Goal: Find specific page/section: Find specific page/section

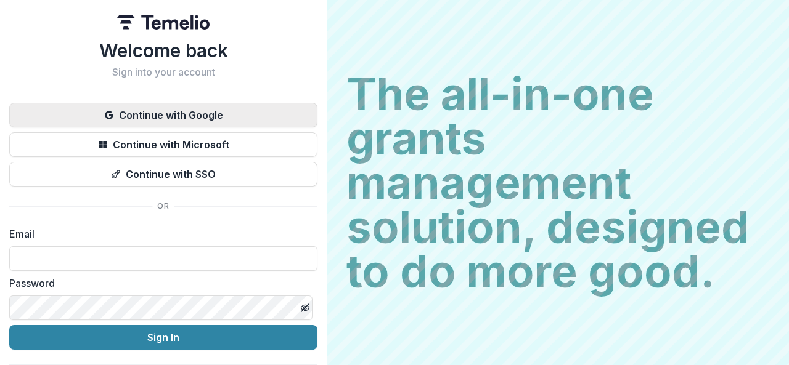
click at [199, 121] on button "Continue with Google" at bounding box center [163, 115] width 308 height 25
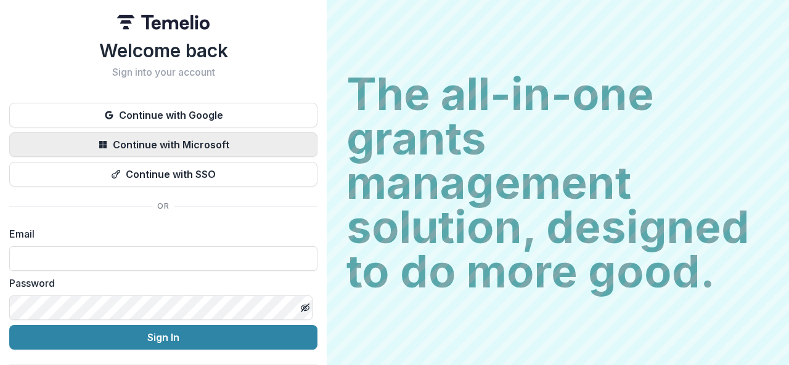
click at [144, 150] on button "Continue with Microsoft" at bounding box center [163, 145] width 308 height 25
click at [226, 142] on button "Continue with Microsoft" at bounding box center [163, 145] width 308 height 25
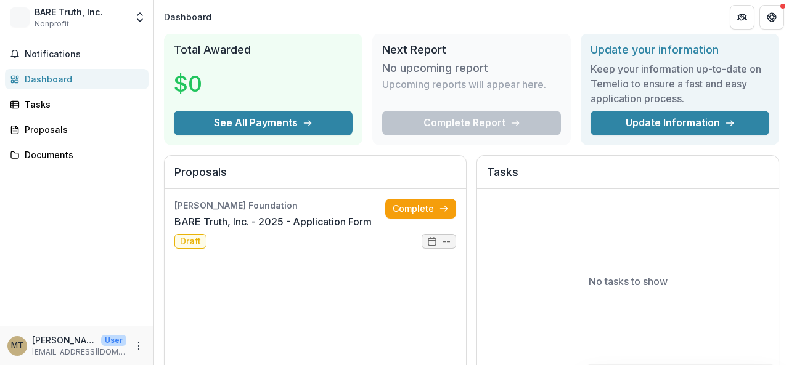
scroll to position [51, 0]
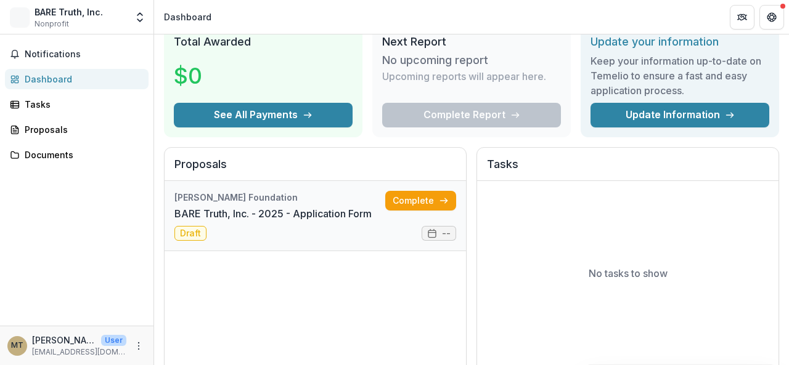
click at [259, 216] on link "BARE Truth, Inc. - 2025 - Application Form" at bounding box center [272, 213] width 197 height 15
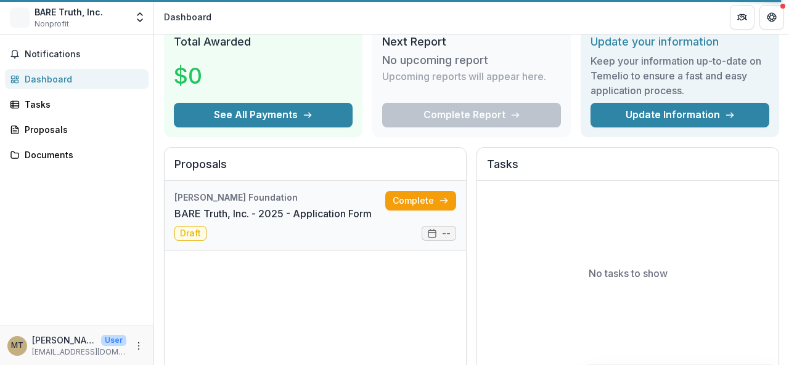
click at [202, 218] on link "BARE Truth, Inc. - 2025 - Application Form" at bounding box center [272, 213] width 197 height 15
